Goal: Find contact information

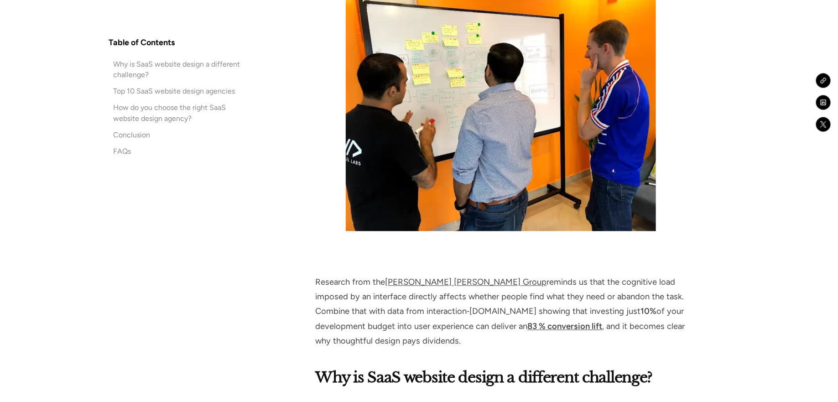
scroll to position [7909, 0]
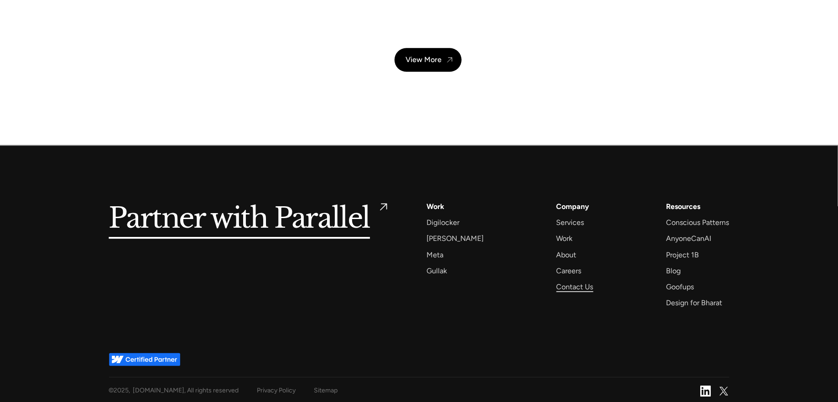
click at [570, 287] on div "Contact Us" at bounding box center [575, 287] width 37 height 12
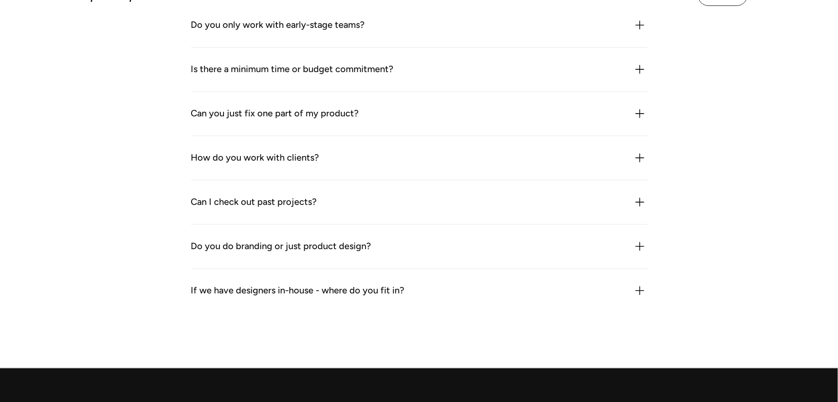
scroll to position [1410, 0]
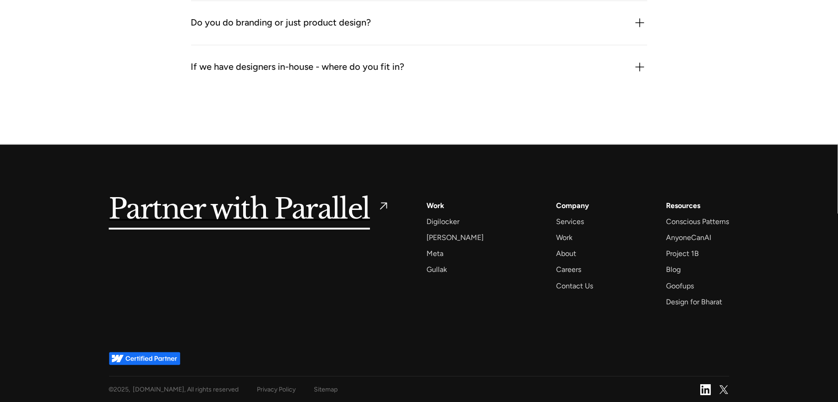
click at [262, 392] on div "Privacy Policy" at bounding box center [276, 389] width 39 height 11
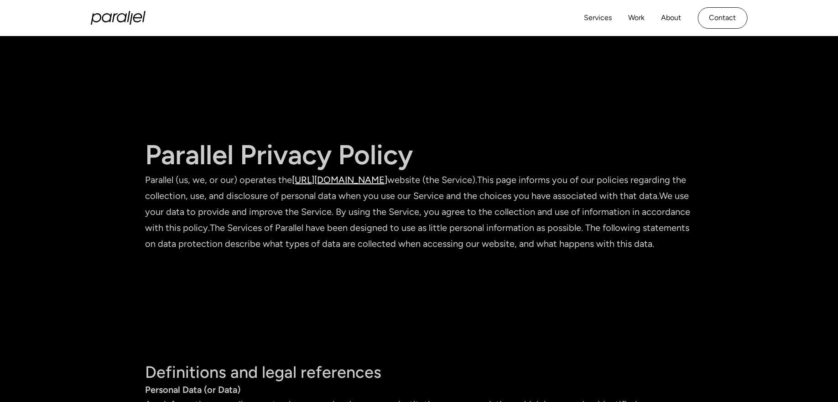
scroll to position [8125, 0]
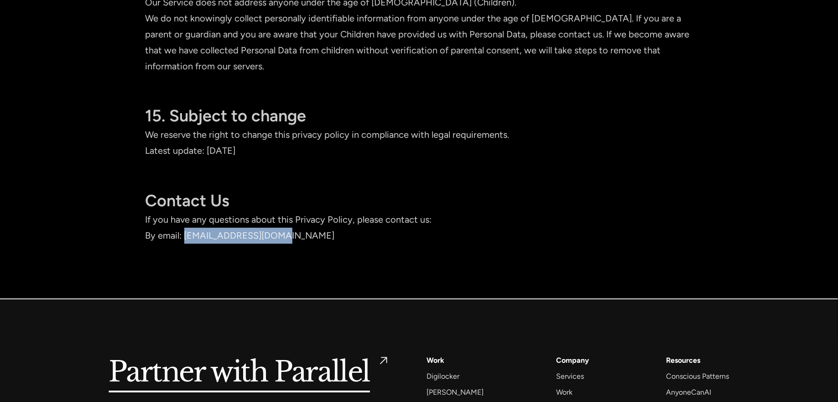
drag, startPoint x: 280, startPoint y: 198, endPoint x: 186, endPoint y: 202, distance: 94.1
click at [186, 228] on p "By email: hello@parallelhq.com" at bounding box center [420, 236] width 548 height 16
copy p "hello@parallelhq.com"
